Goal: Find specific fact: Find specific fact

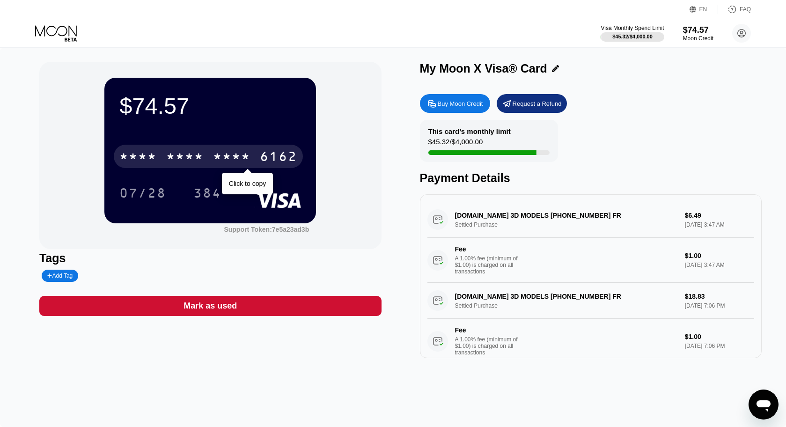
click at [191, 152] on div "* * * *" at bounding box center [184, 157] width 37 height 15
click at [162, 152] on div "[CREDIT_CARD_NUMBER]" at bounding box center [208, 156] width 189 height 23
click at [165, 154] on div "* * * * * * * * * * * * 6162" at bounding box center [208, 156] width 189 height 23
